Goal: Task Accomplishment & Management: Manage account settings

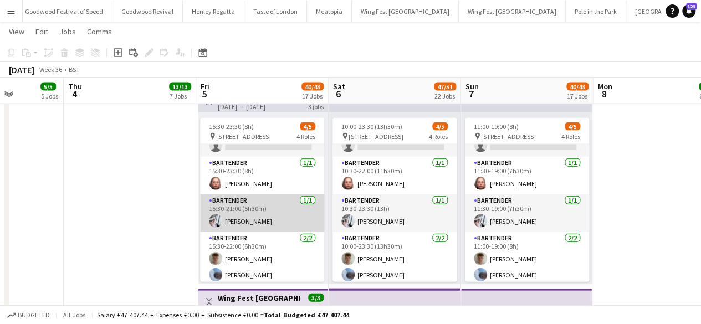
scroll to position [29, 0]
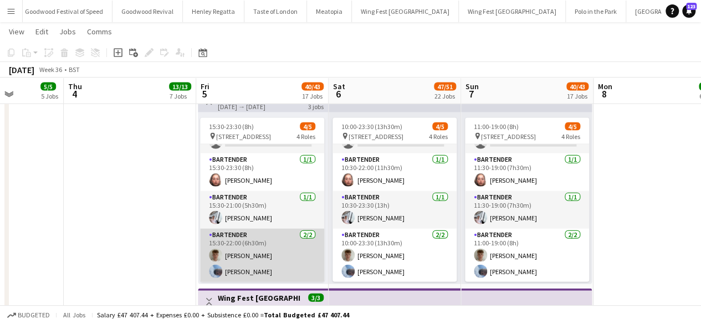
click at [241, 273] on app-card-role "Bartender [DATE] 15:30-22:00 (6h30m) [PERSON_NAME] [PERSON_NAME]" at bounding box center [262, 256] width 124 height 54
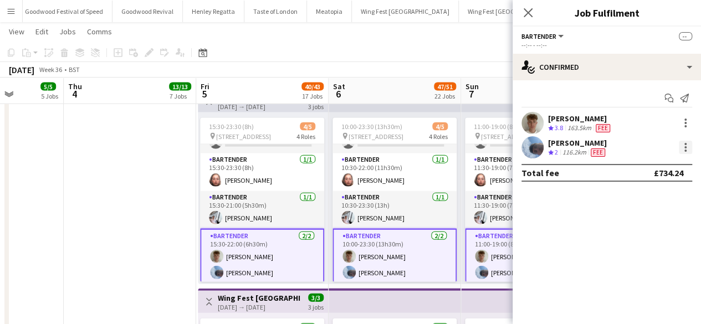
click at [686, 150] on div at bounding box center [686, 151] width 2 height 2
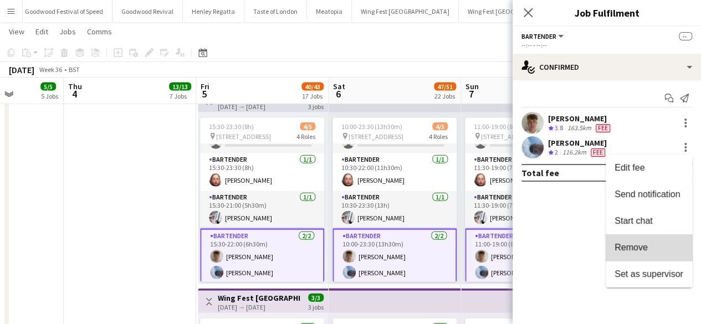
click at [659, 241] on button "Remove" at bounding box center [649, 248] width 86 height 27
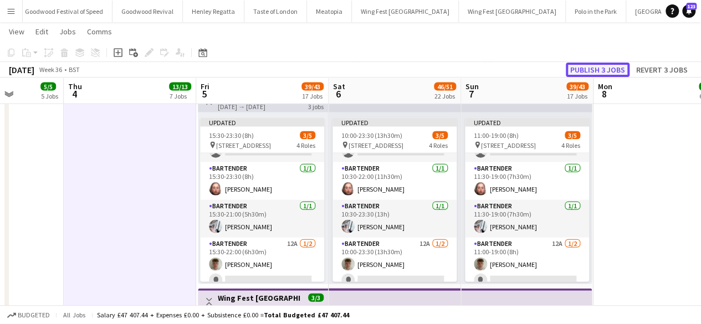
click at [592, 66] on button "Publish 3 jobs" at bounding box center [598, 70] width 64 height 14
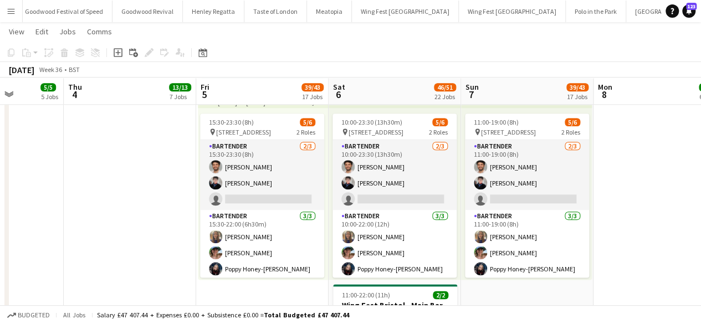
scroll to position [2682, 0]
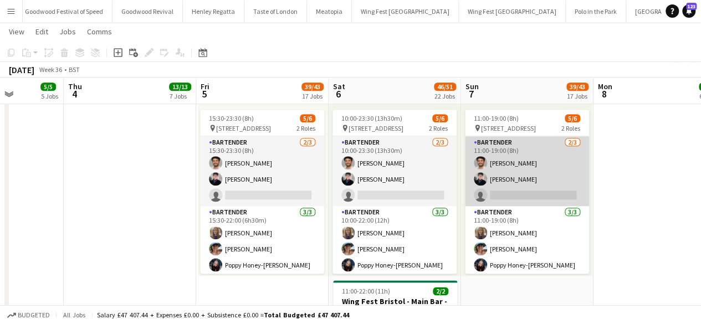
click at [523, 151] on app-card-role "Bartender [DATE] 11:00-19:00 (8h) [PERSON_NAME] [PERSON_NAME] single-neutral-ac…" at bounding box center [527, 171] width 124 height 70
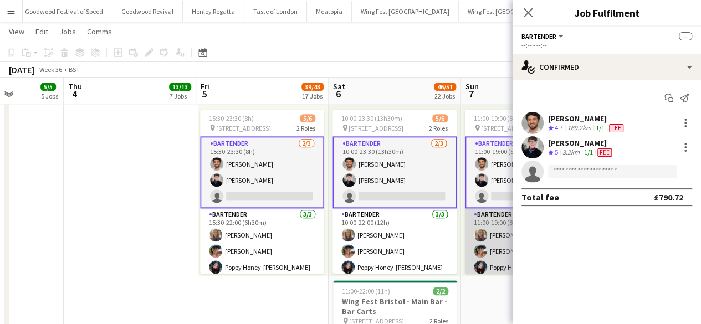
click at [497, 268] on app-card-role "Bartender [DATE] 11:00-19:00 (8h) [PERSON_NAME] [PERSON_NAME] Poppy [PERSON_NAM…" at bounding box center [527, 243] width 124 height 70
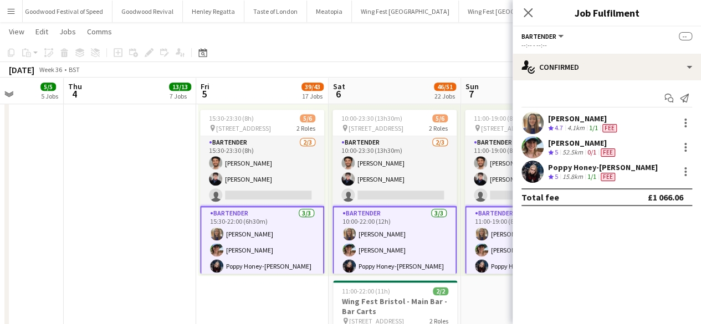
click at [497, 256] on app-card-role "Bartender [DATE] 11:00-19:00 (8h) [PERSON_NAME] [PERSON_NAME] Poppy [PERSON_NAM…" at bounding box center [527, 242] width 124 height 72
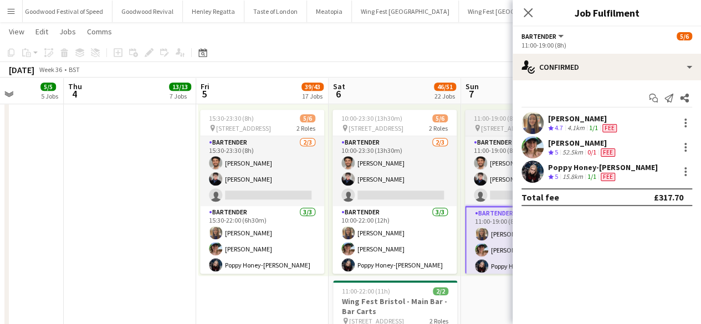
click at [486, 116] on span "11:00-19:00 (8h)" at bounding box center [496, 118] width 45 height 8
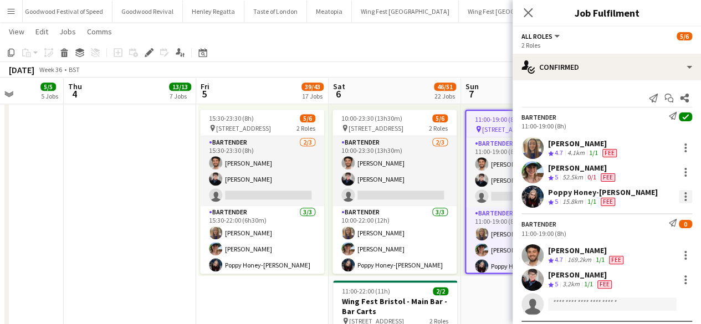
click at [679, 193] on div at bounding box center [685, 196] width 13 height 13
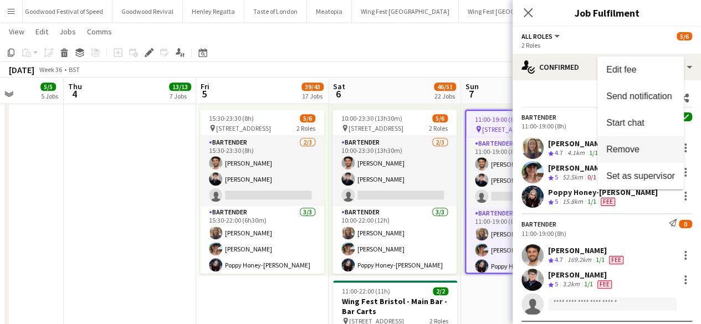
click at [645, 154] on span "Remove" at bounding box center [641, 150] width 69 height 10
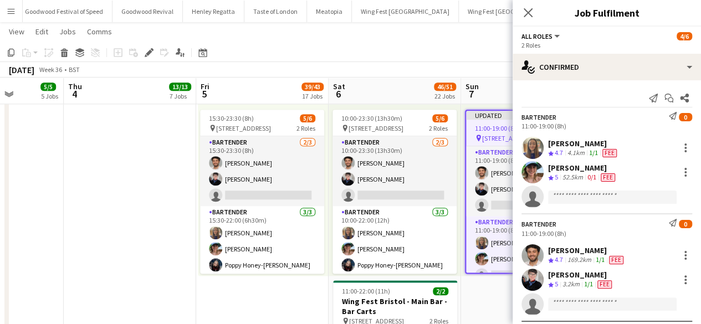
click at [491, 47] on app-toolbar "Copy Paste Paste Ctrl+V Paste with crew Ctrl+Shift+V Paste linked Job [GEOGRAPH…" at bounding box center [350, 52] width 701 height 19
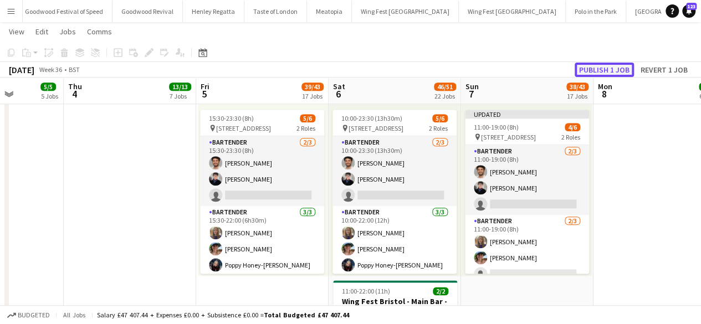
click at [619, 72] on button "Publish 1 job" at bounding box center [604, 70] width 59 height 14
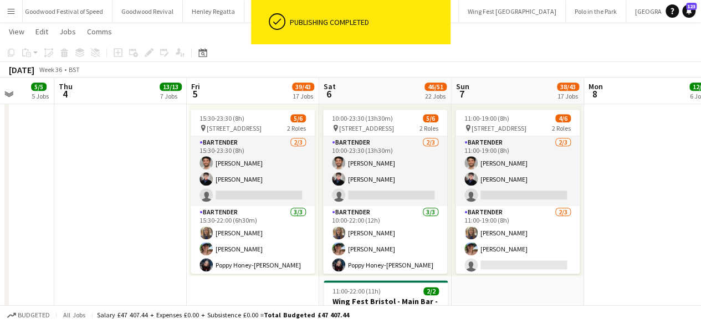
scroll to position [0, 355]
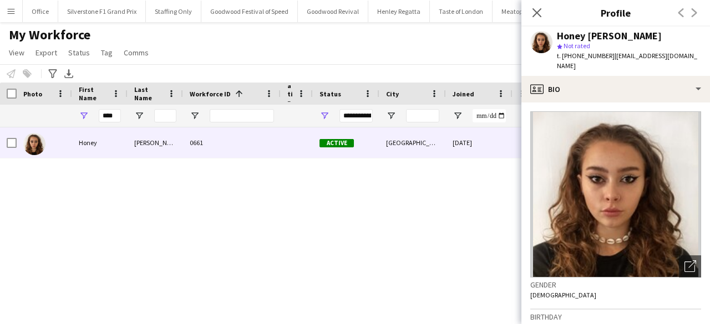
scroll to position [174, 0]
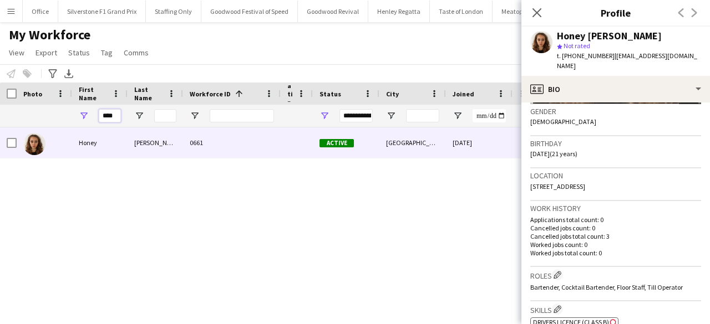
click at [109, 112] on input "****" at bounding box center [110, 115] width 22 height 13
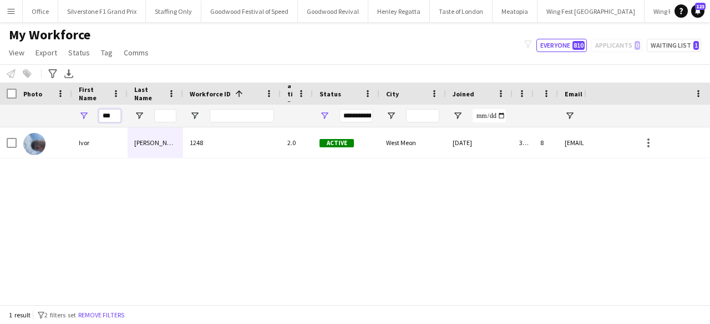
type input "***"
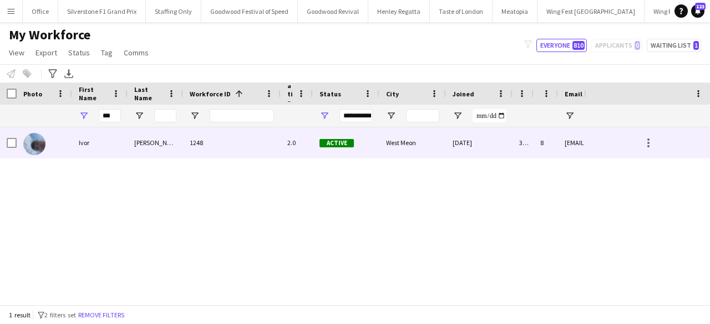
click at [163, 147] on div "Ross" at bounding box center [155, 143] width 55 height 30
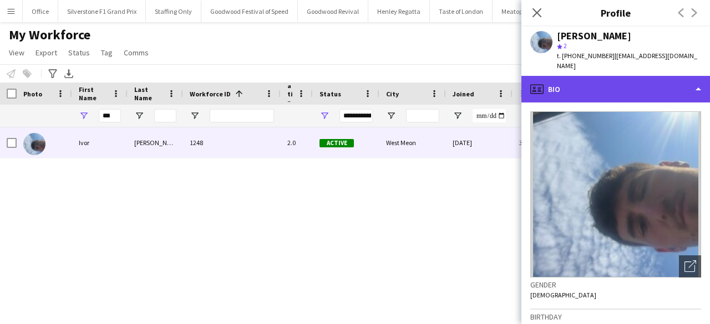
click at [614, 76] on div "profile Bio" at bounding box center [615, 89] width 189 height 27
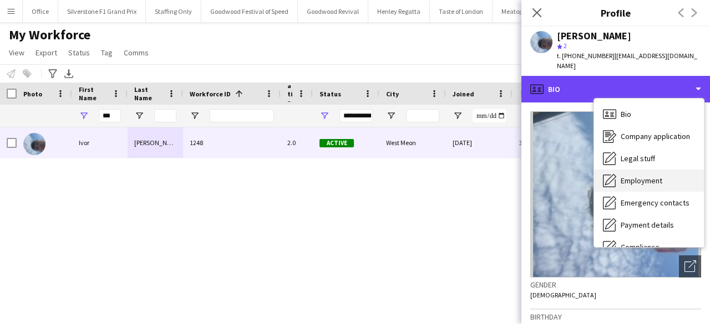
scroll to position [82, 0]
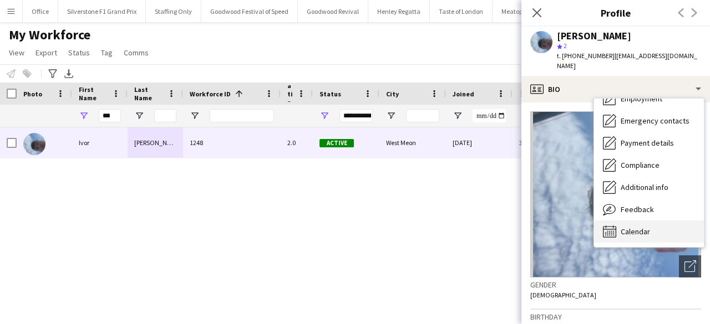
click at [634, 227] on span "Calendar" at bounding box center [634, 232] width 29 height 10
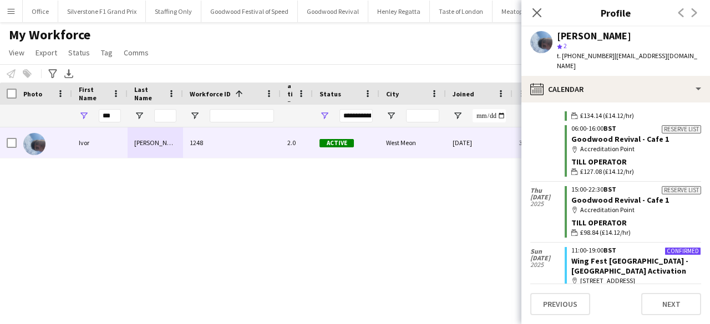
scroll to position [341, 0]
